Goal: Transaction & Acquisition: Purchase product/service

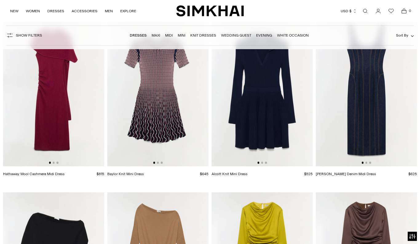
scroll to position [1361, 0]
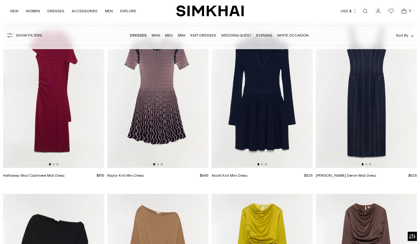
click at [159, 103] on img at bounding box center [157, 92] width 101 height 152
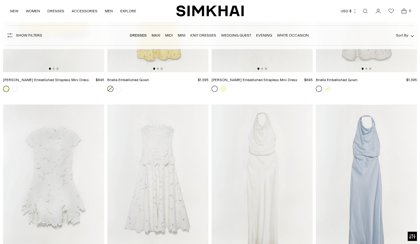
scroll to position [3307, 0]
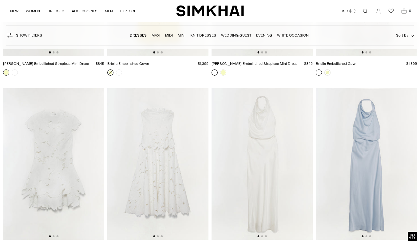
click at [251, 197] on img at bounding box center [262, 164] width 101 height 152
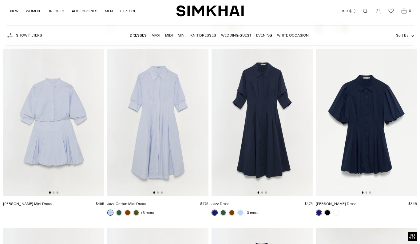
scroll to position [3535, 0]
click at [157, 147] on img at bounding box center [157, 120] width 101 height 152
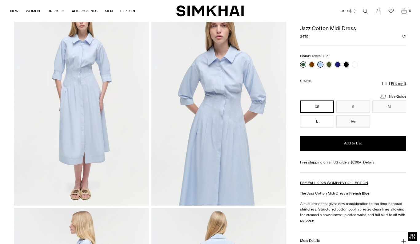
scroll to position [26, 0]
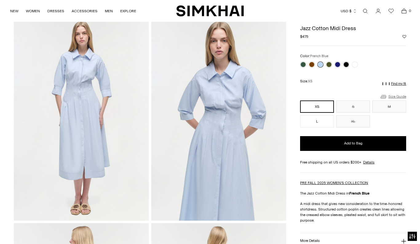
click at [398, 95] on link "Size Guide" at bounding box center [393, 97] width 26 height 8
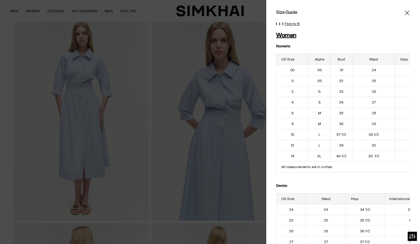
click at [408, 12] on icon "Close" at bounding box center [407, 12] width 5 height 5
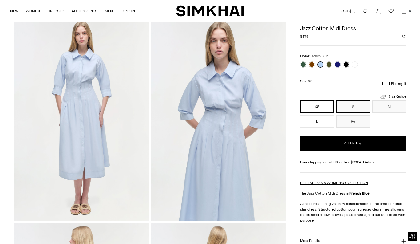
click at [349, 105] on button "S" at bounding box center [353, 107] width 34 height 12
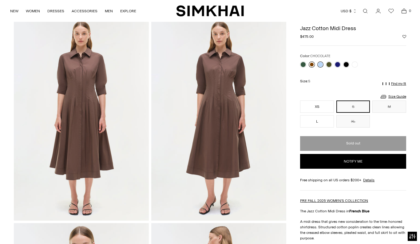
click at [311, 64] on link at bounding box center [312, 64] width 6 height 6
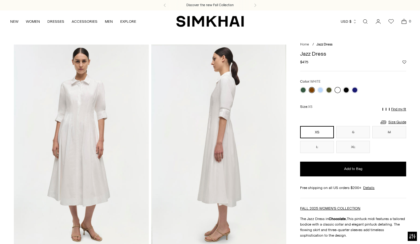
click at [338, 90] on link at bounding box center [337, 90] width 6 height 6
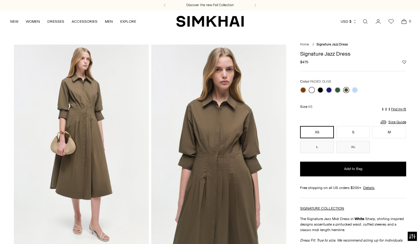
click at [347, 90] on link at bounding box center [346, 90] width 6 height 6
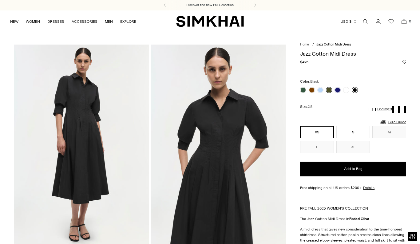
click at [355, 90] on link at bounding box center [355, 90] width 6 height 6
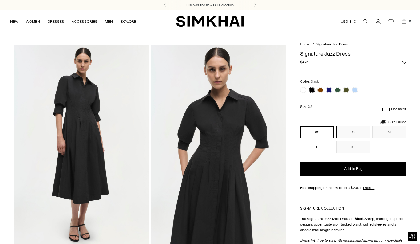
click at [351, 131] on button "S" at bounding box center [353, 132] width 34 height 12
